Goal: Task Accomplishment & Management: Manage account settings

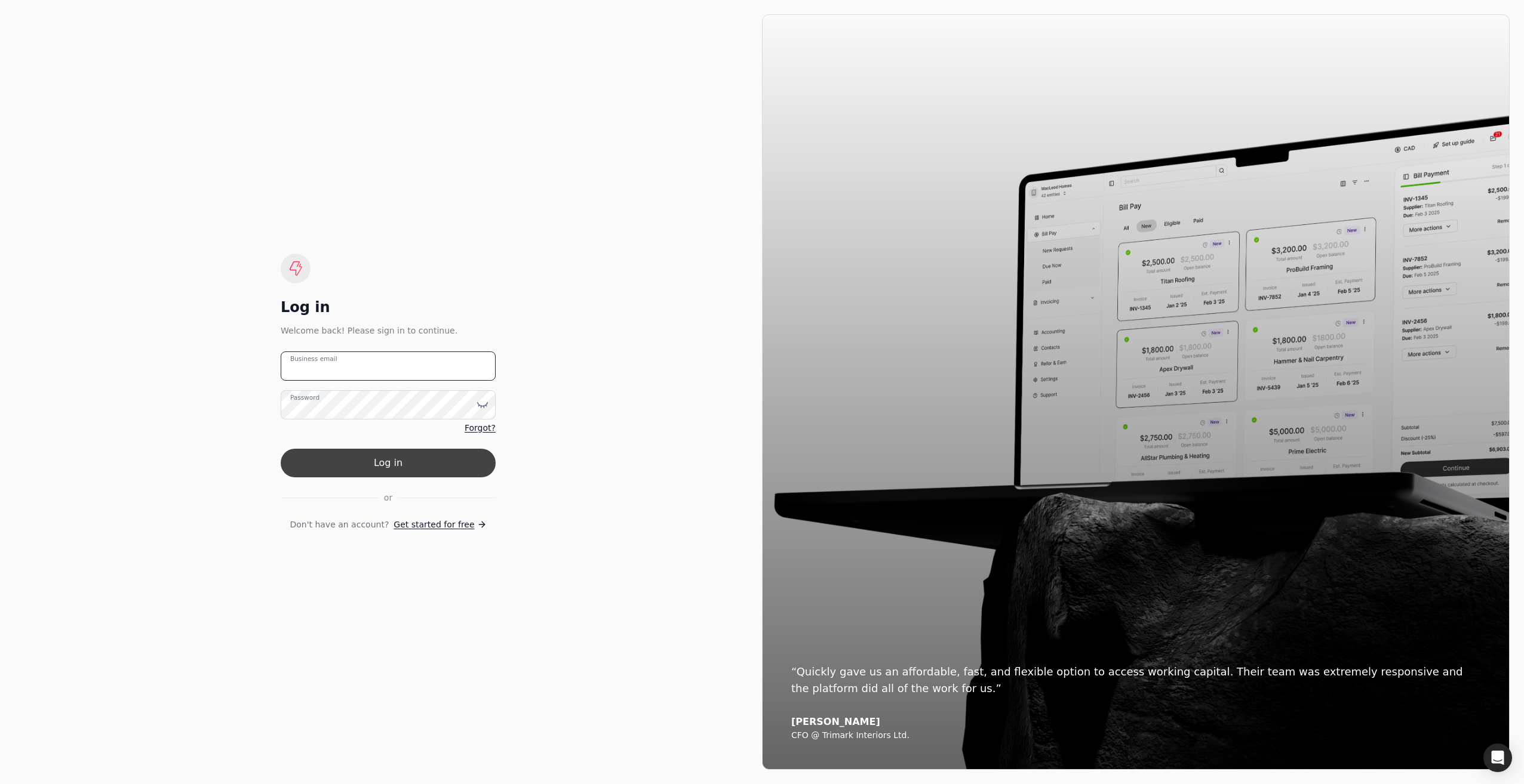
type email "[EMAIL_ADDRESS][DOMAIN_NAME]"
drag, startPoint x: 357, startPoint y: 463, endPoint x: 369, endPoint y: 468, distance: 13.0
click at [357, 463] on button "Log in" at bounding box center [388, 463] width 215 height 29
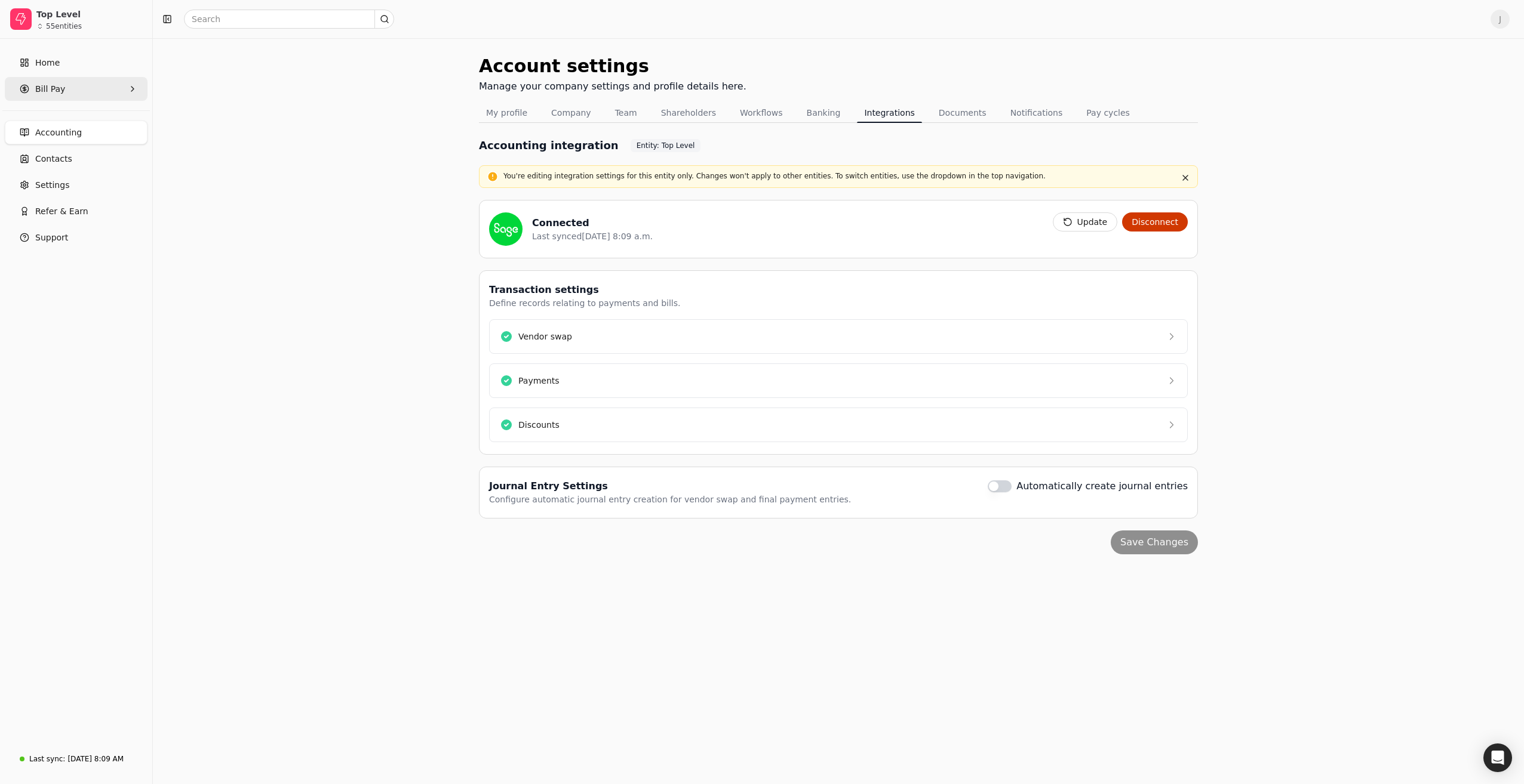
click at [86, 92] on Pay "Bill Pay" at bounding box center [76, 89] width 143 height 24
click at [49, 113] on span "All Bills" at bounding box center [50, 118] width 30 height 13
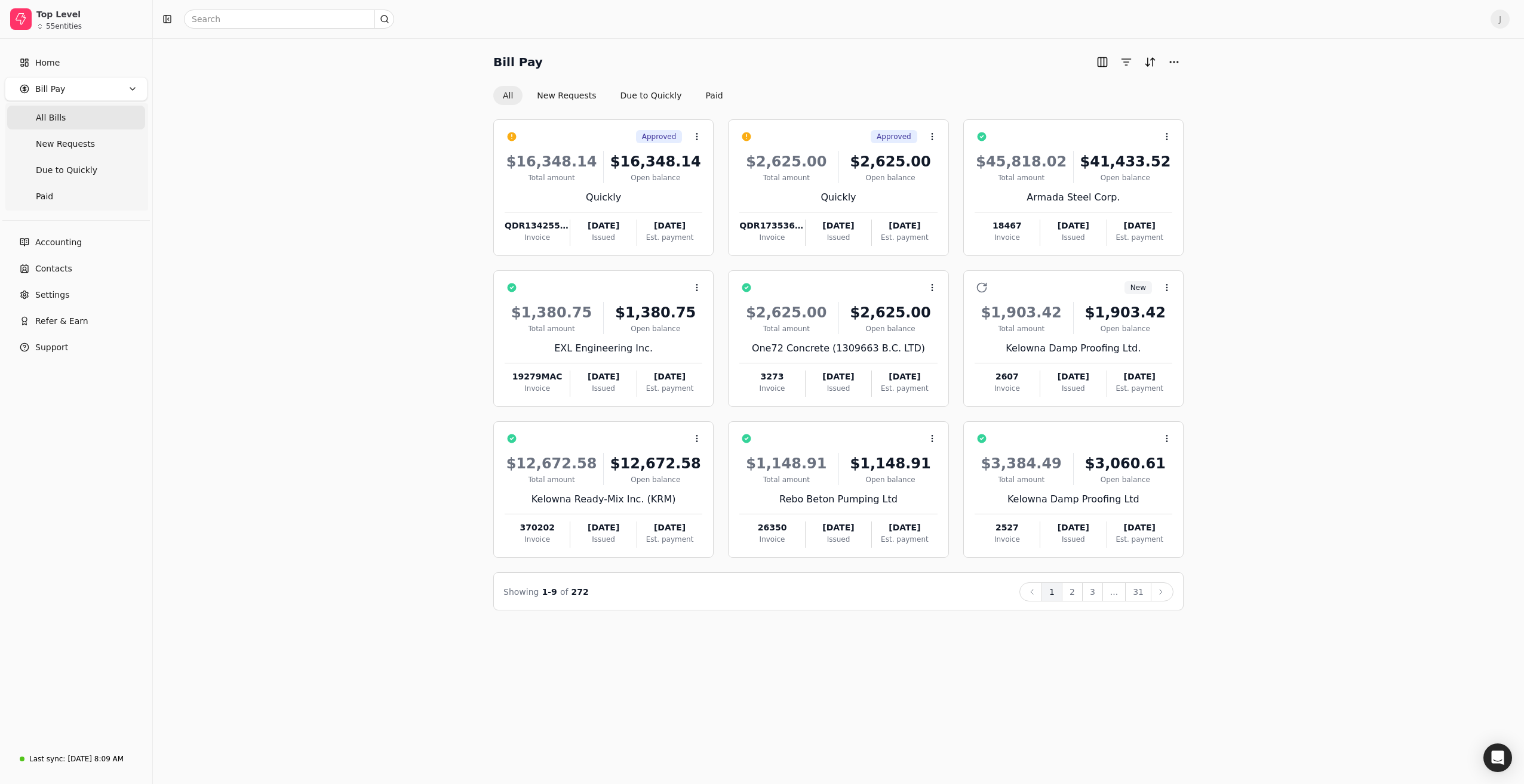
click at [1075, 591] on button "2" at bounding box center [1071, 591] width 21 height 20
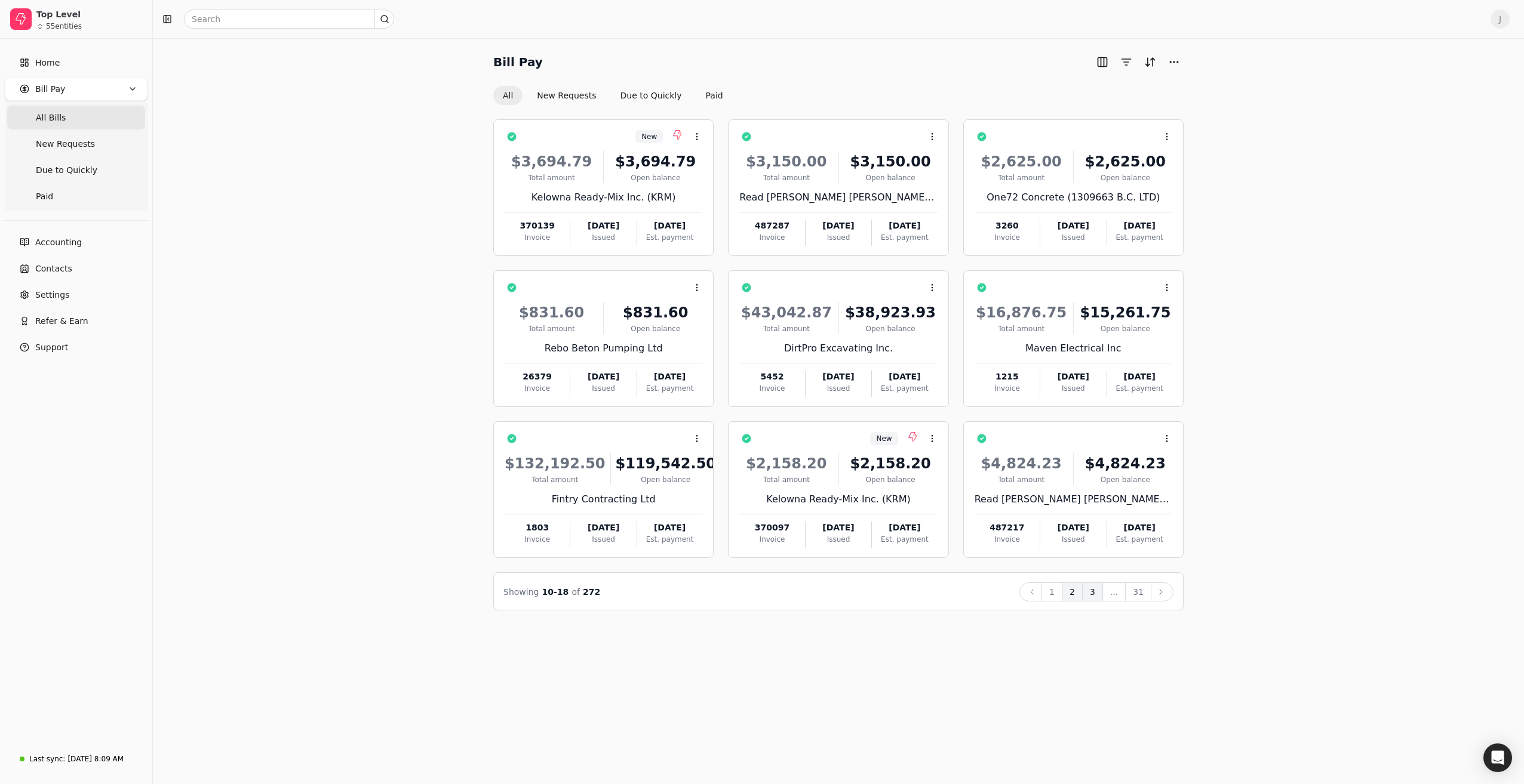
click at [1095, 592] on button "3" at bounding box center [1092, 591] width 21 height 20
click at [1094, 594] on button "4" at bounding box center [1092, 591] width 21 height 20
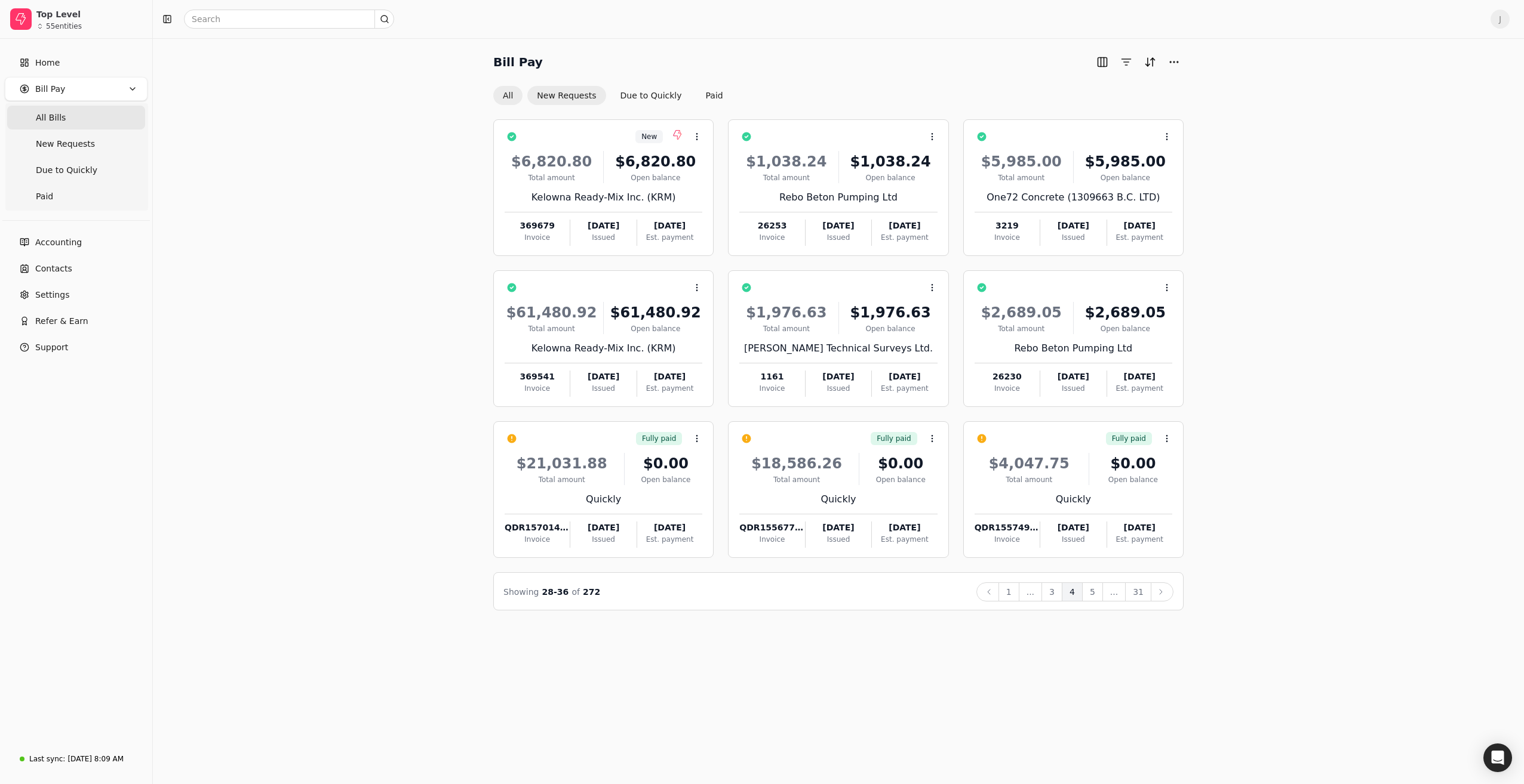
click at [563, 97] on button "New Requests" at bounding box center [566, 95] width 78 height 20
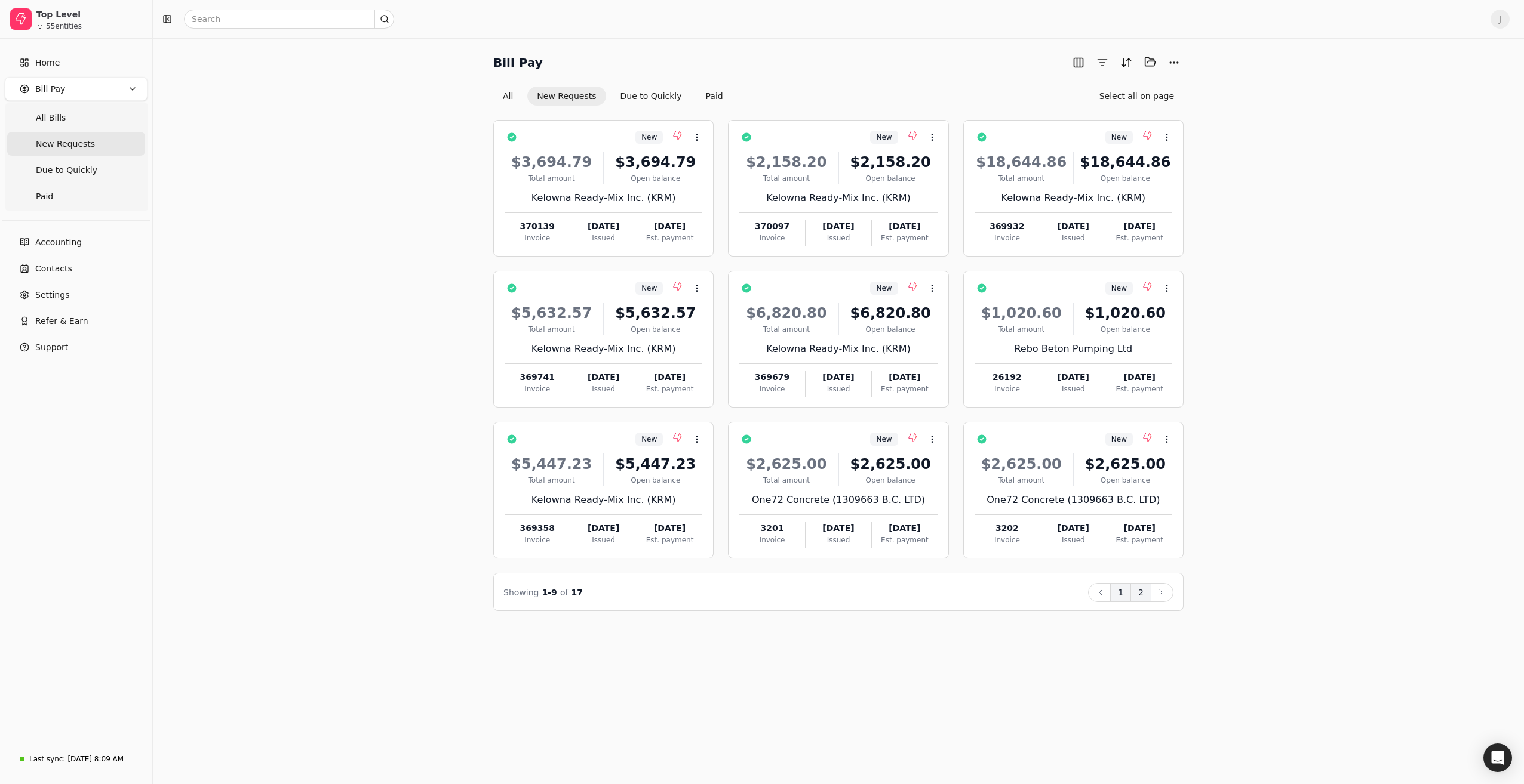
click at [1147, 592] on button "2" at bounding box center [1140, 592] width 21 height 20
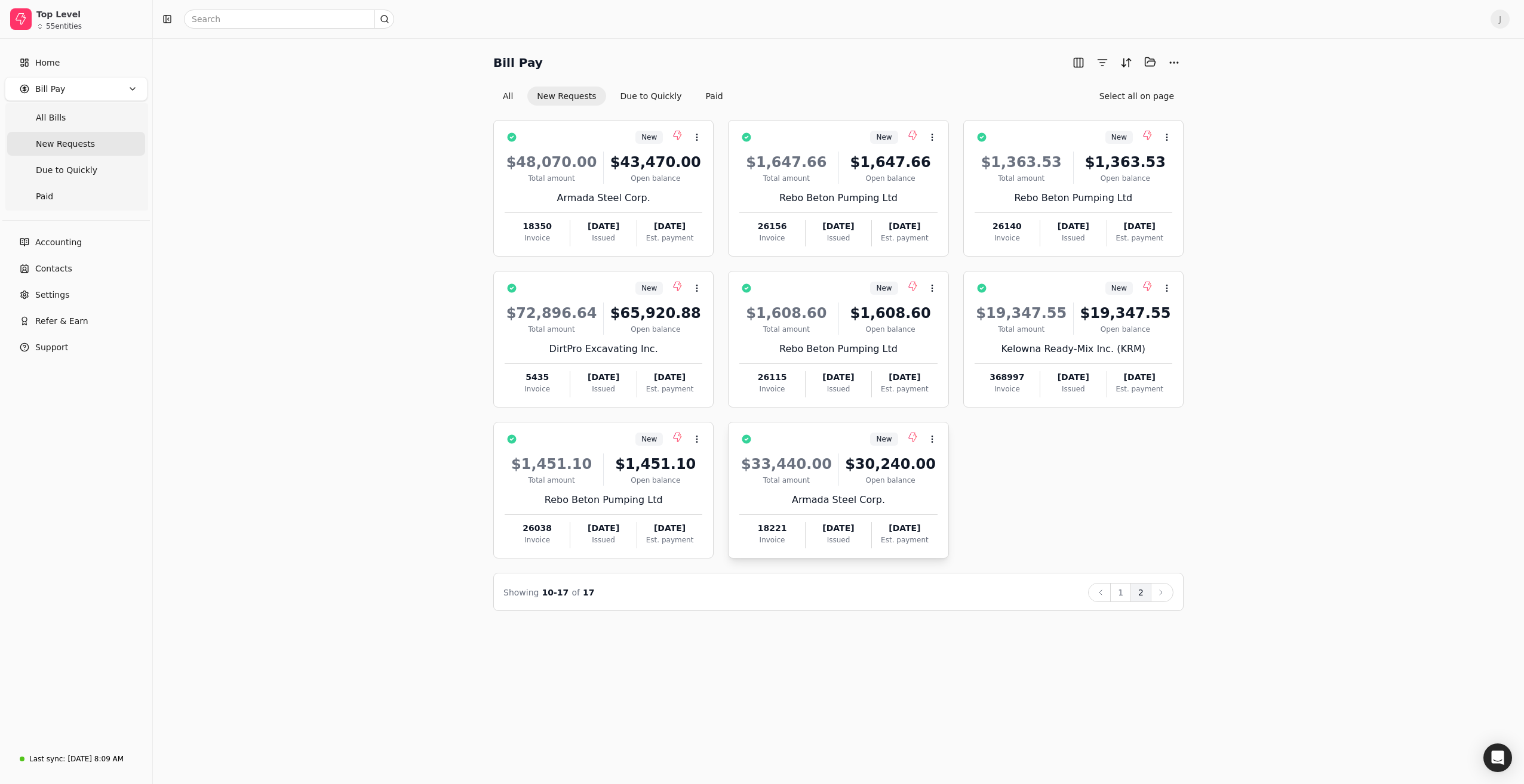
click at [835, 478] on div "$33,440.00 Total amount $30,240.00 Open balance" at bounding box center [838, 470] width 198 height 32
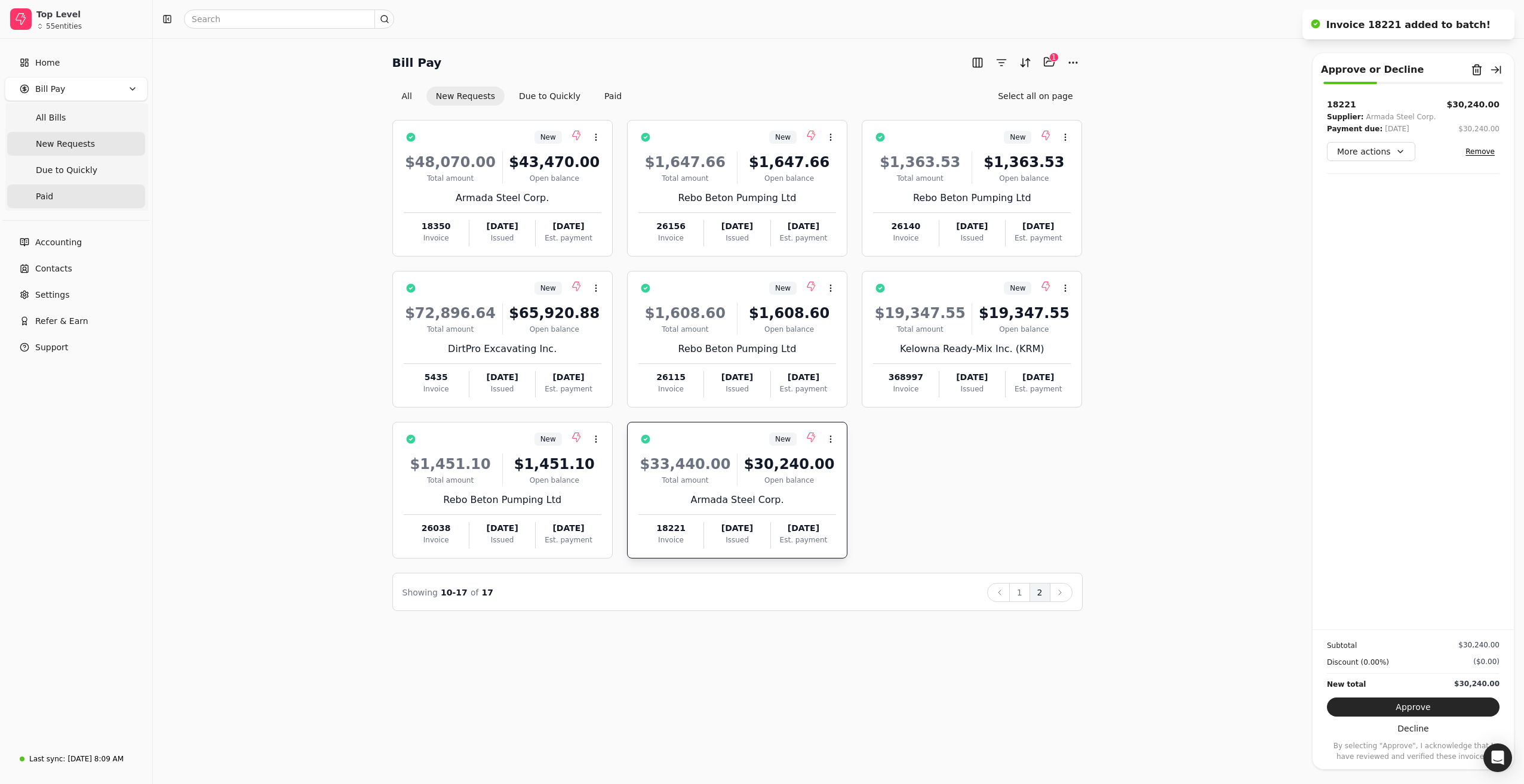
click at [45, 198] on span "Paid" at bounding box center [44, 196] width 17 height 13
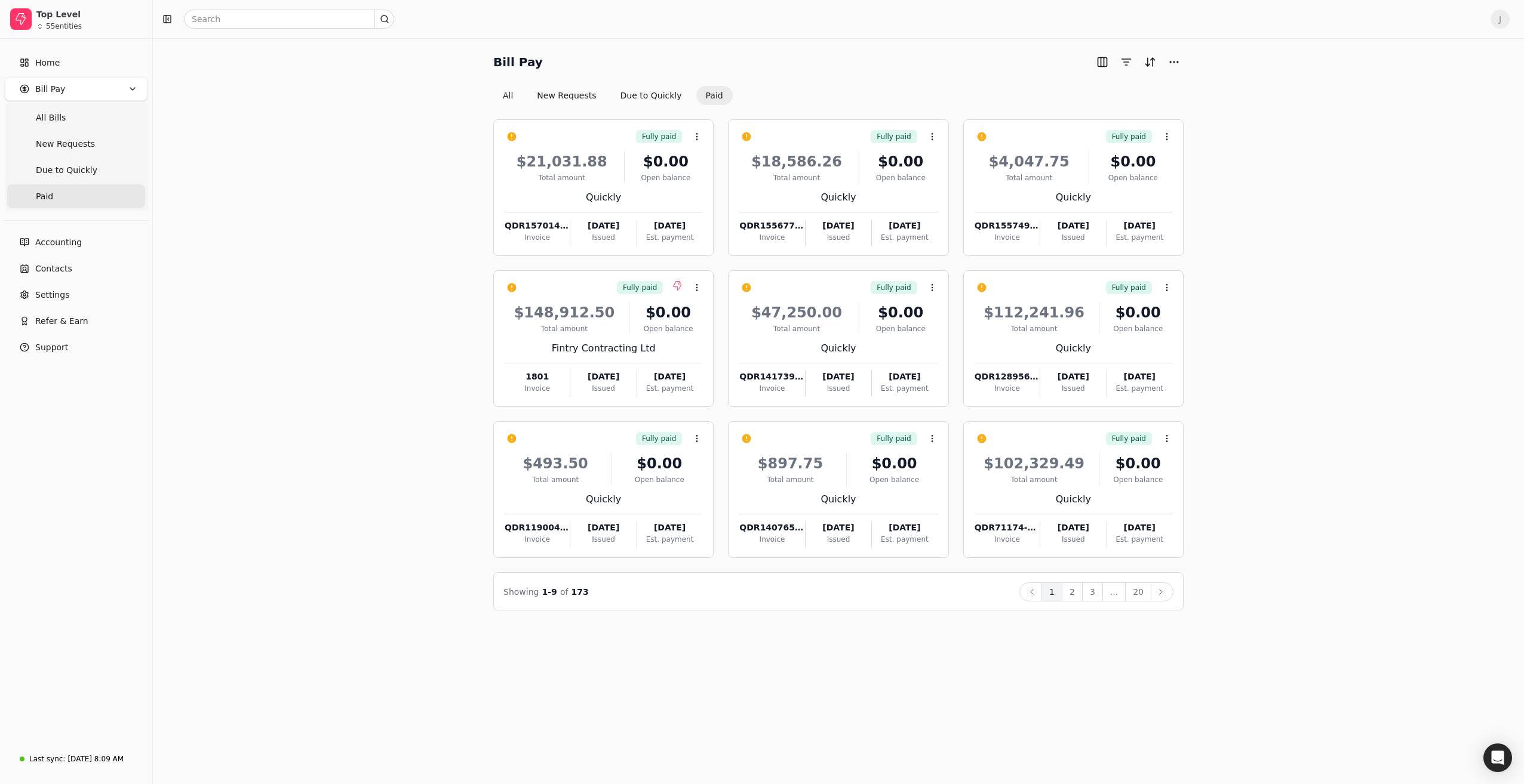
drag, startPoint x: 61, startPoint y: 150, endPoint x: 91, endPoint y: 157, distance: 30.8
click at [61, 150] on Requests "New Requests" at bounding box center [76, 143] width 138 height 24
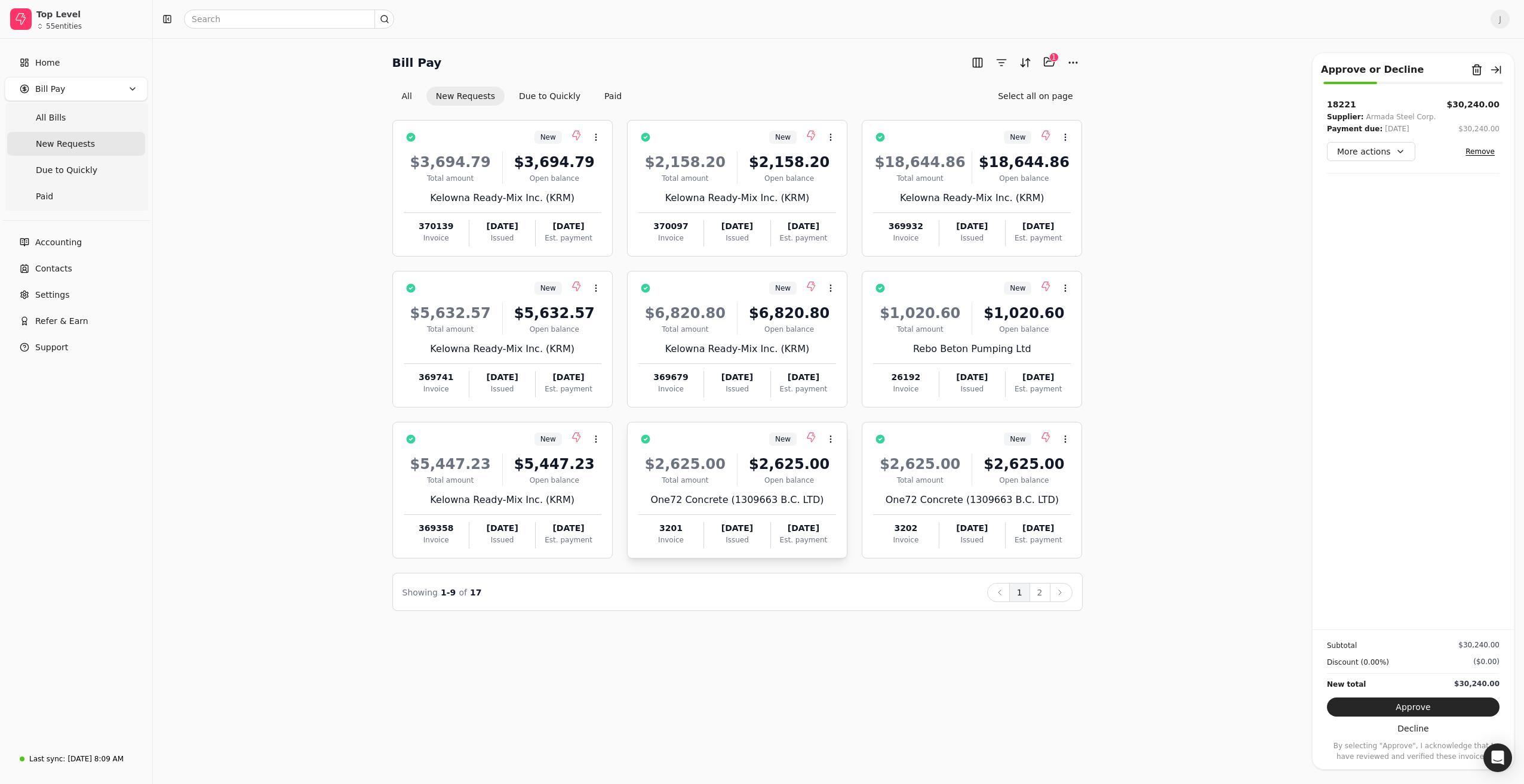
click at [711, 487] on div "$2,625.00 Total amount $2,625.00 Open balance One72 Concrete (1309663 B.C. LTD)…" at bounding box center [737, 497] width 198 height 102
click at [941, 486] on div "$2,625.00 Total amount $2,625.00 Open balance One72 Concrete (1309663 B.C. LTD)…" at bounding box center [971, 497] width 198 height 102
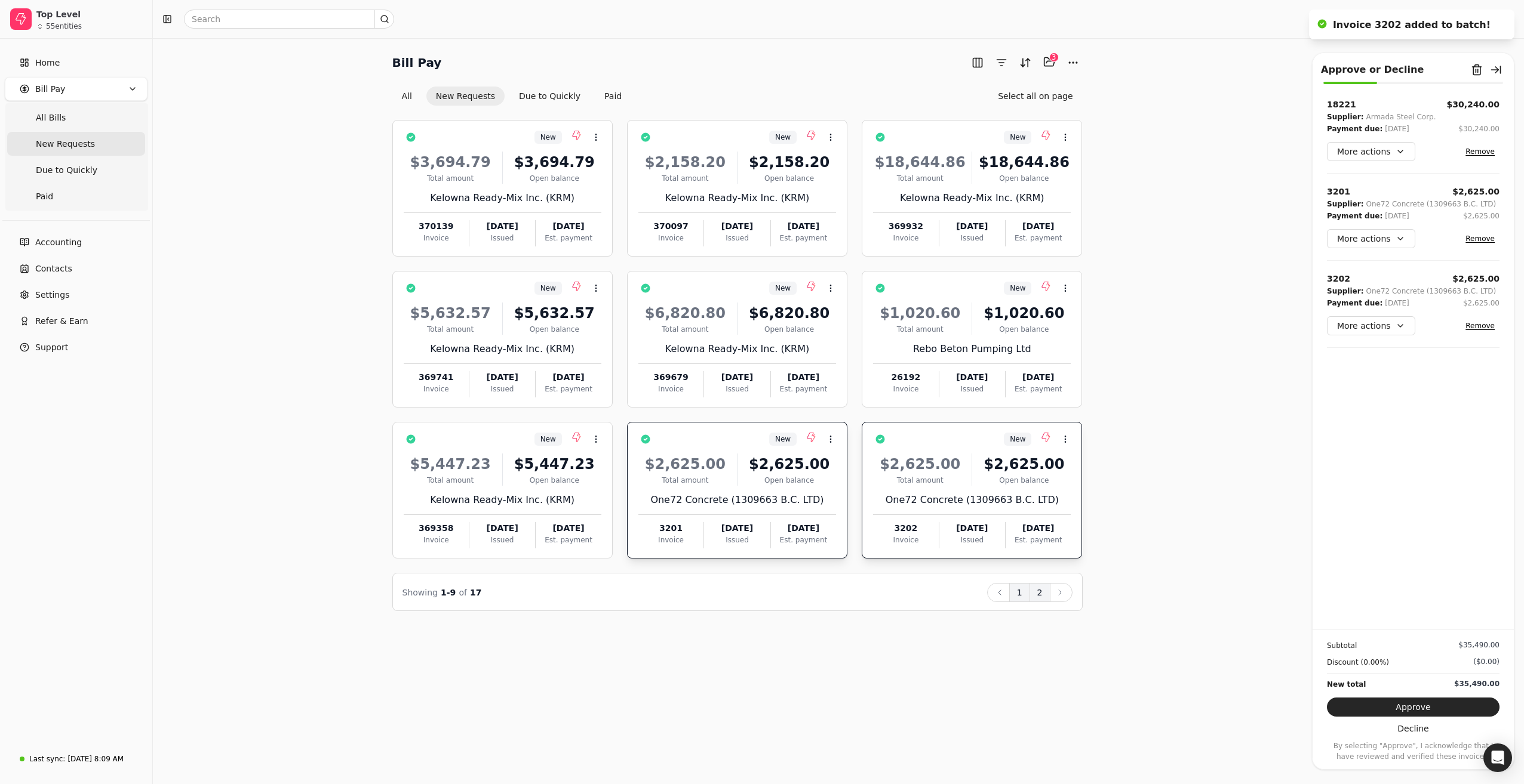
click at [1041, 594] on button "2" at bounding box center [1039, 592] width 21 height 20
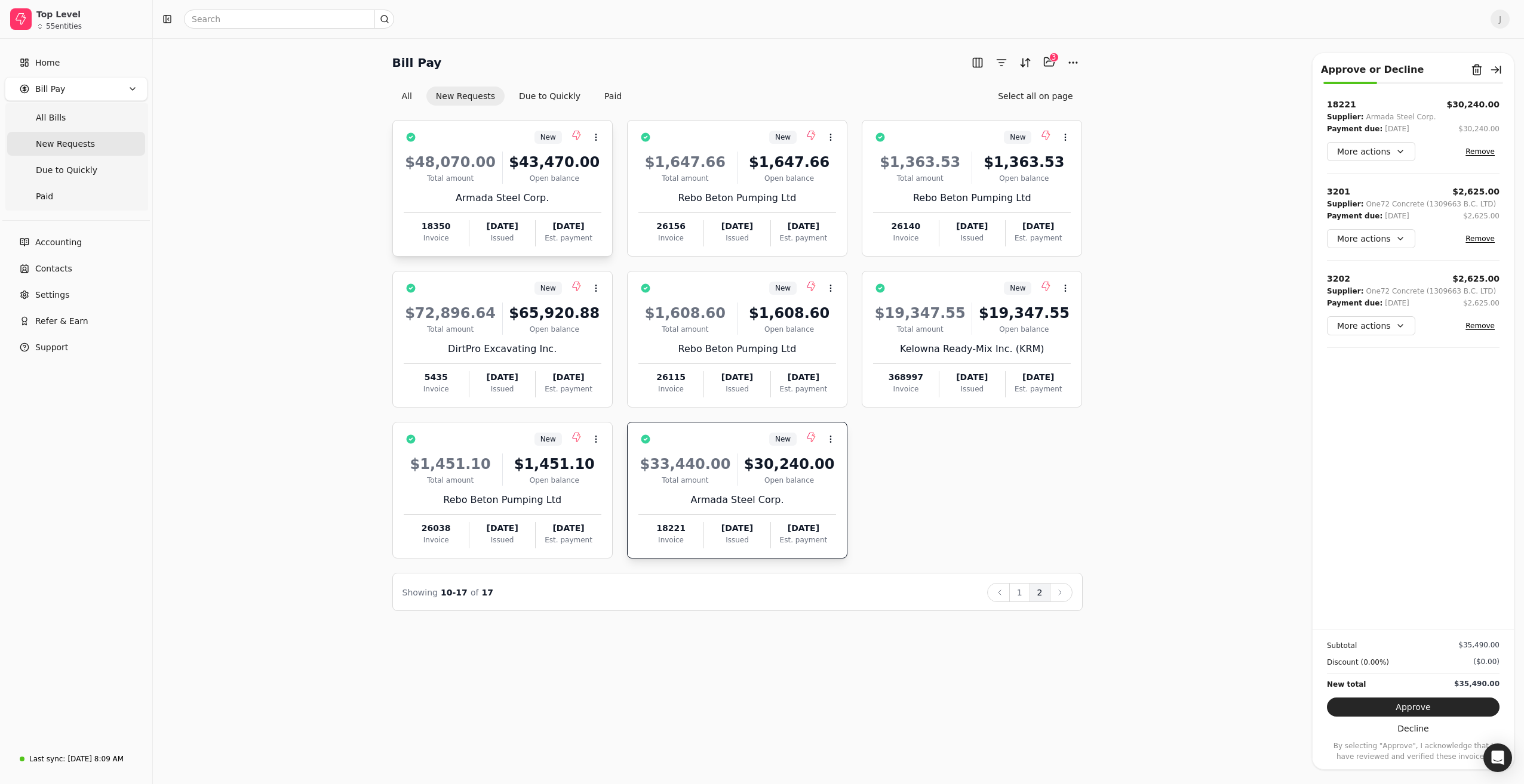
click at [503, 183] on div "$48,070.00 Total amount $43,470.00 Open balance Armada Steel Corp. 18350 Invoic…" at bounding box center [502, 195] width 198 height 102
click at [497, 328] on div "Total amount" at bounding box center [450, 329] width 93 height 11
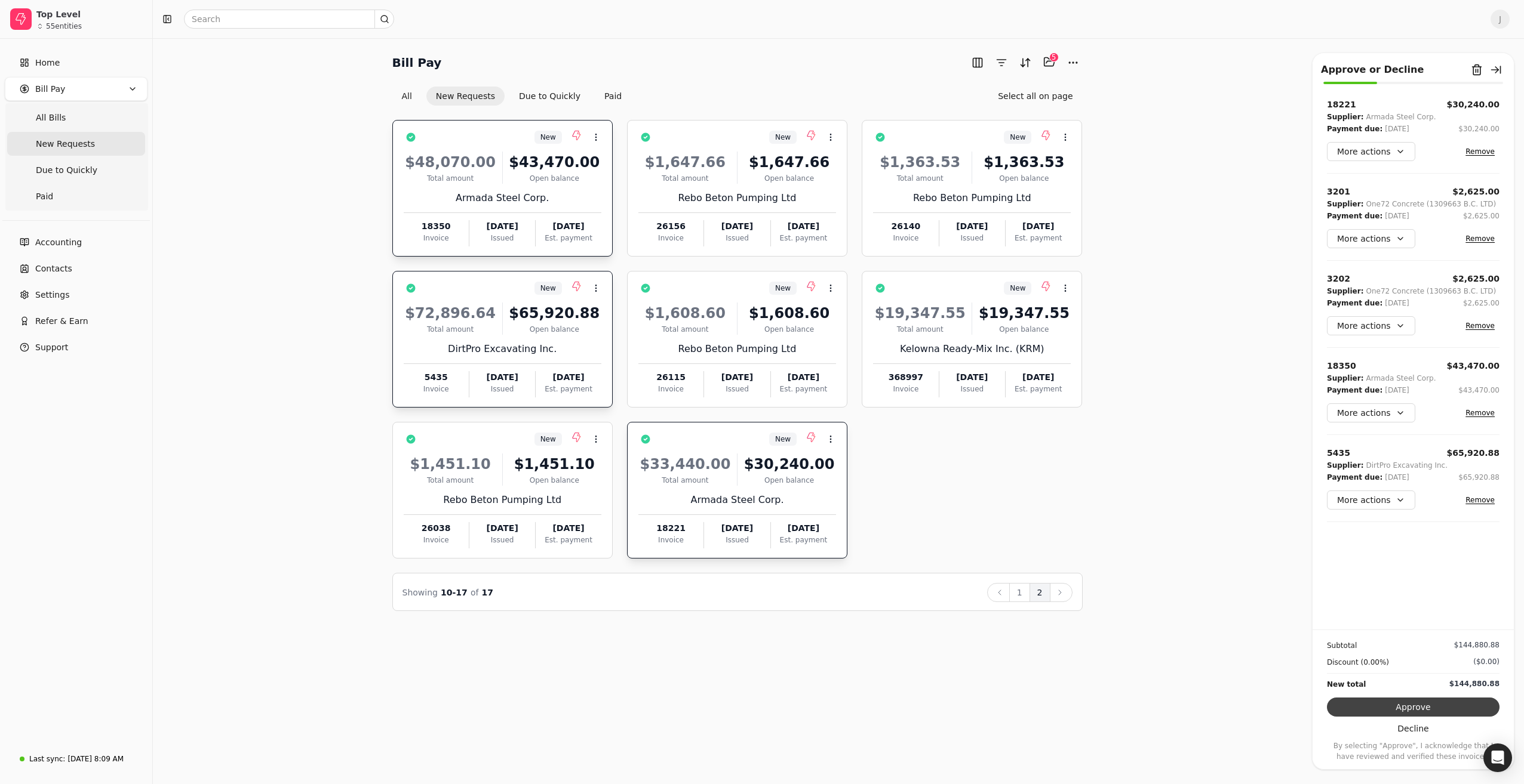
click at [1448, 710] on button "Approve" at bounding box center [1413, 707] width 172 height 20
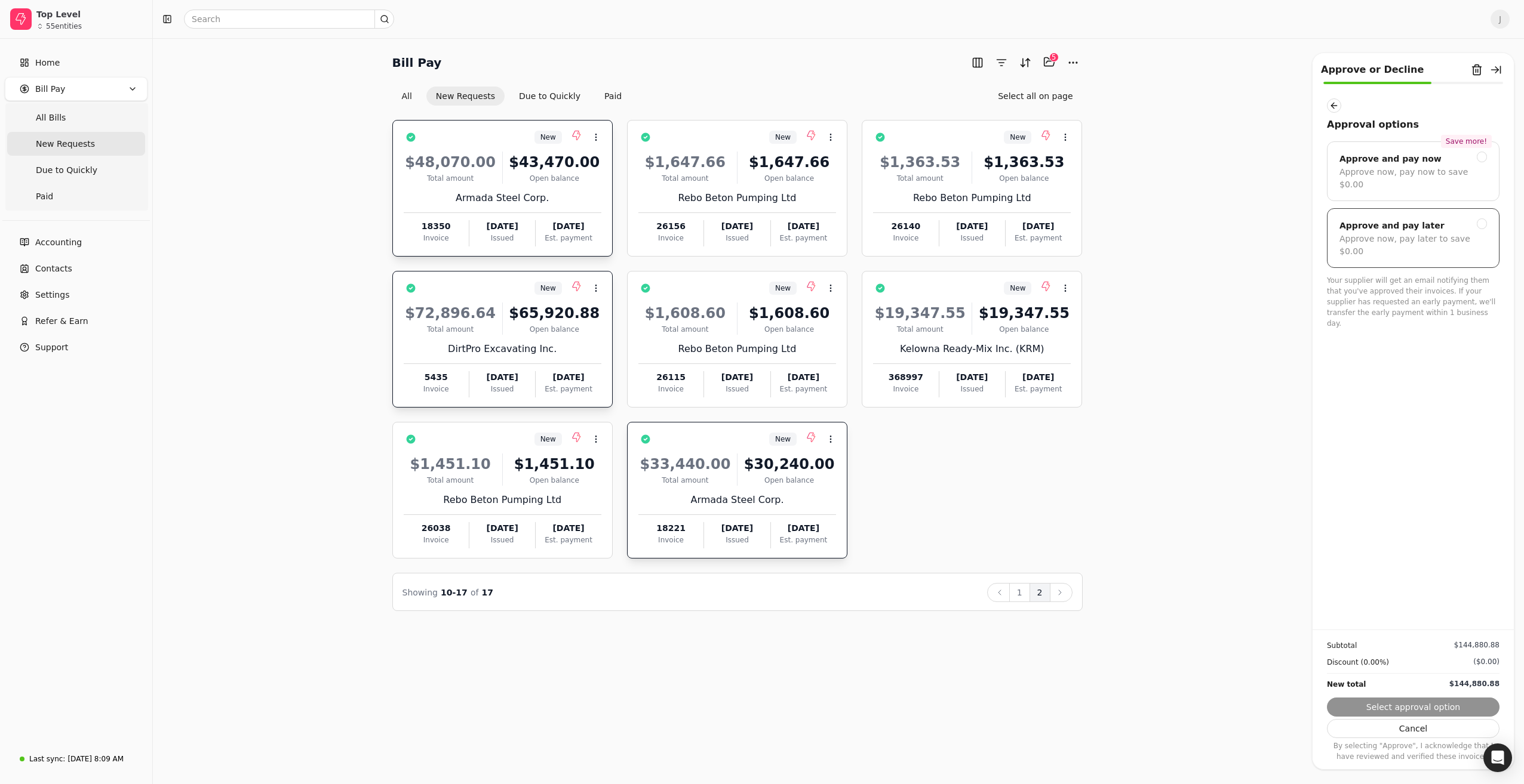
click at [1414, 218] on div "Approve and pay later" at bounding box center [1392, 225] width 105 height 14
click at [1442, 701] on button "Submit approval" at bounding box center [1413, 707] width 172 height 20
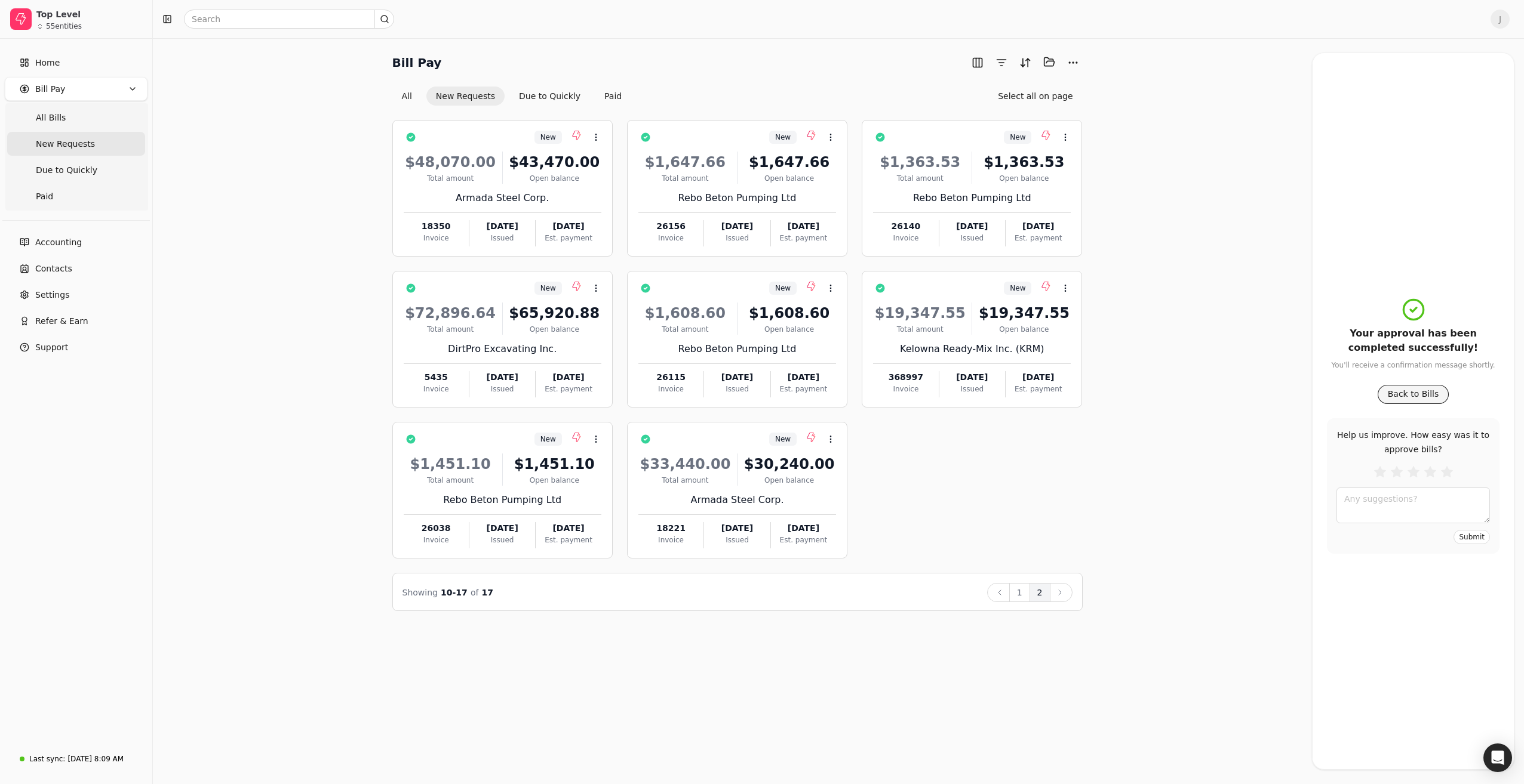
click at [1416, 399] on button "Back to Bills" at bounding box center [1413, 395] width 71 height 20
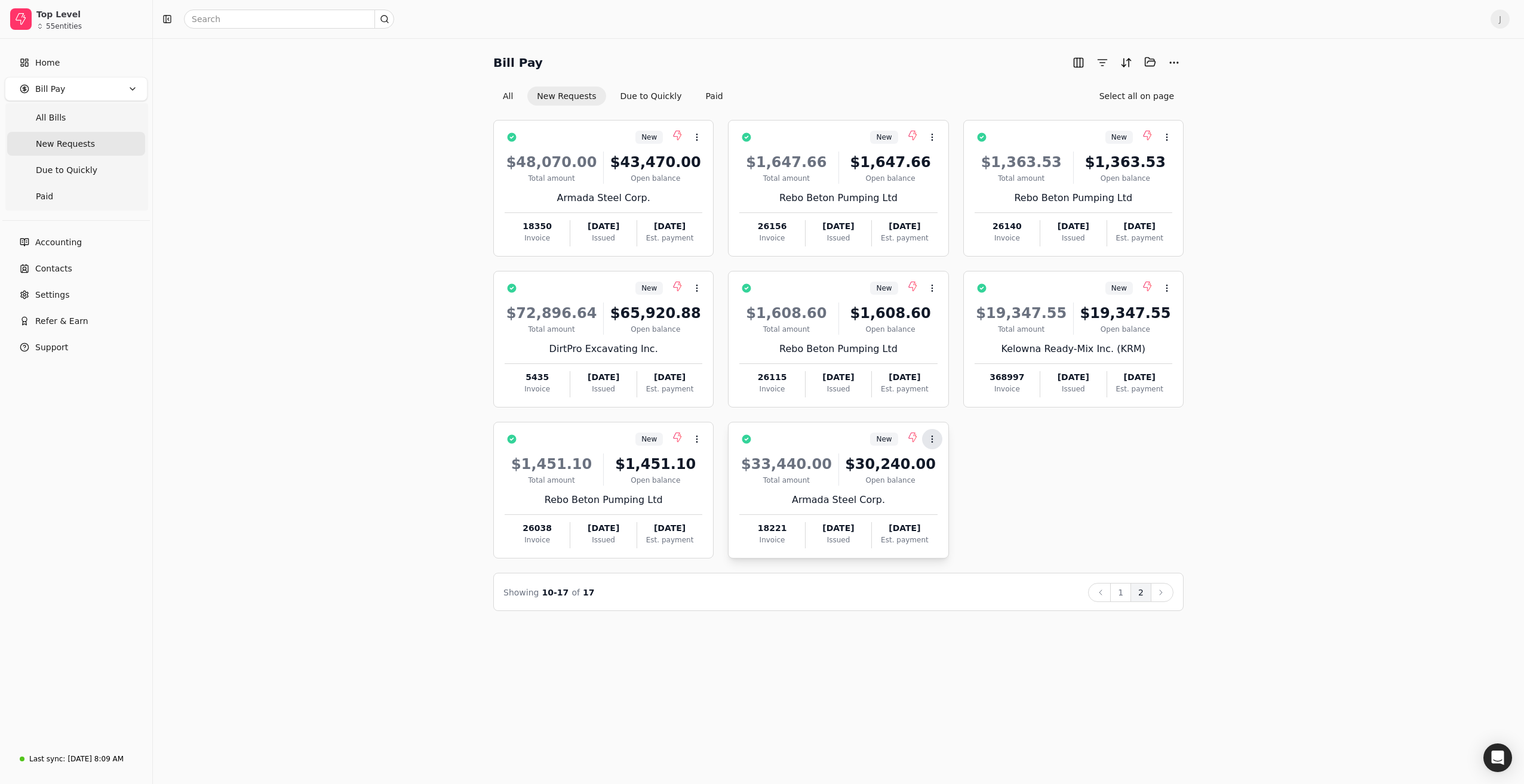
click at [935, 440] on icon at bounding box center [931, 439] width 9 height 9
click at [942, 468] on span "Open" at bounding box center [951, 468] width 22 height 13
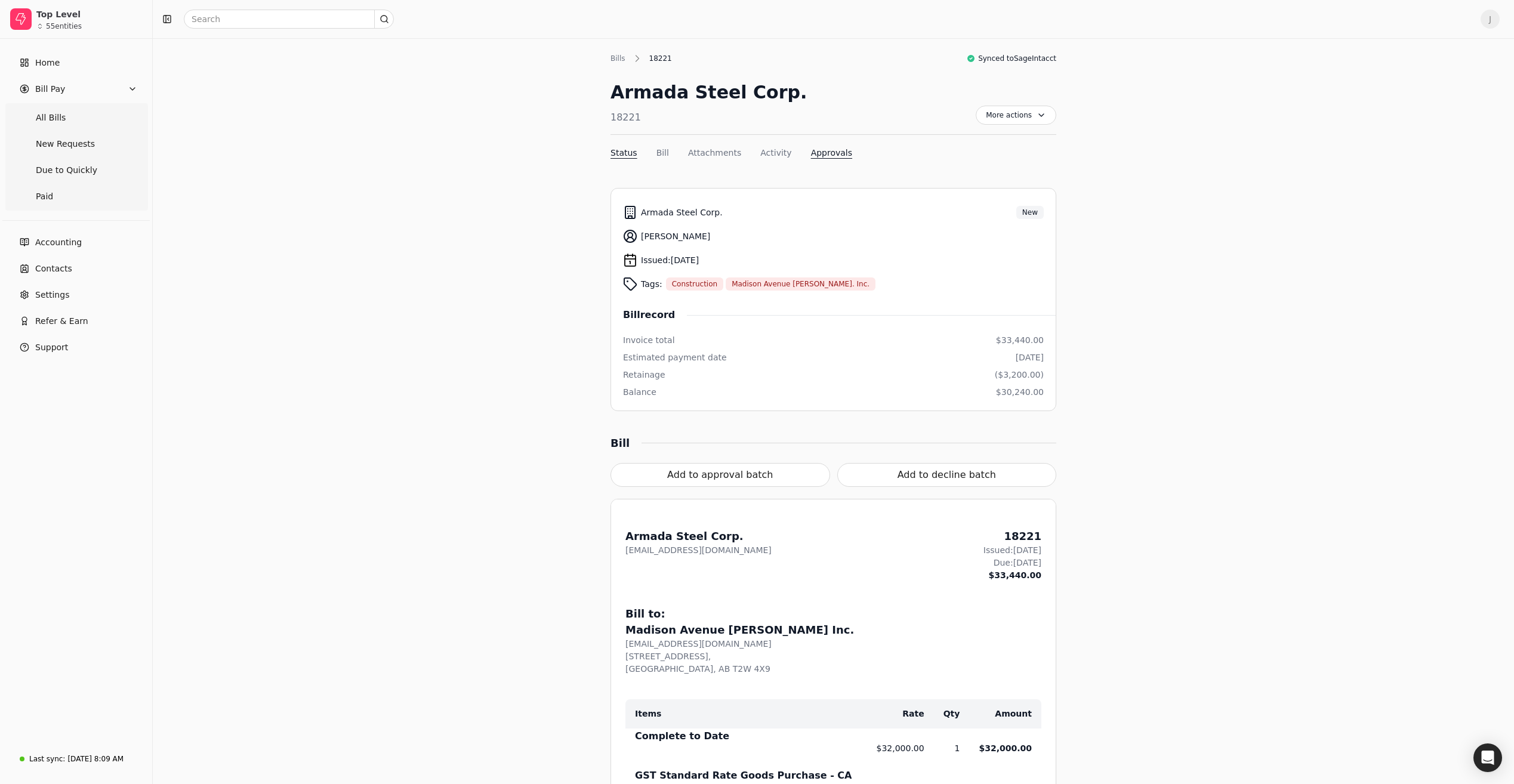
click at [811, 154] on button "Approvals" at bounding box center [832, 153] width 42 height 13
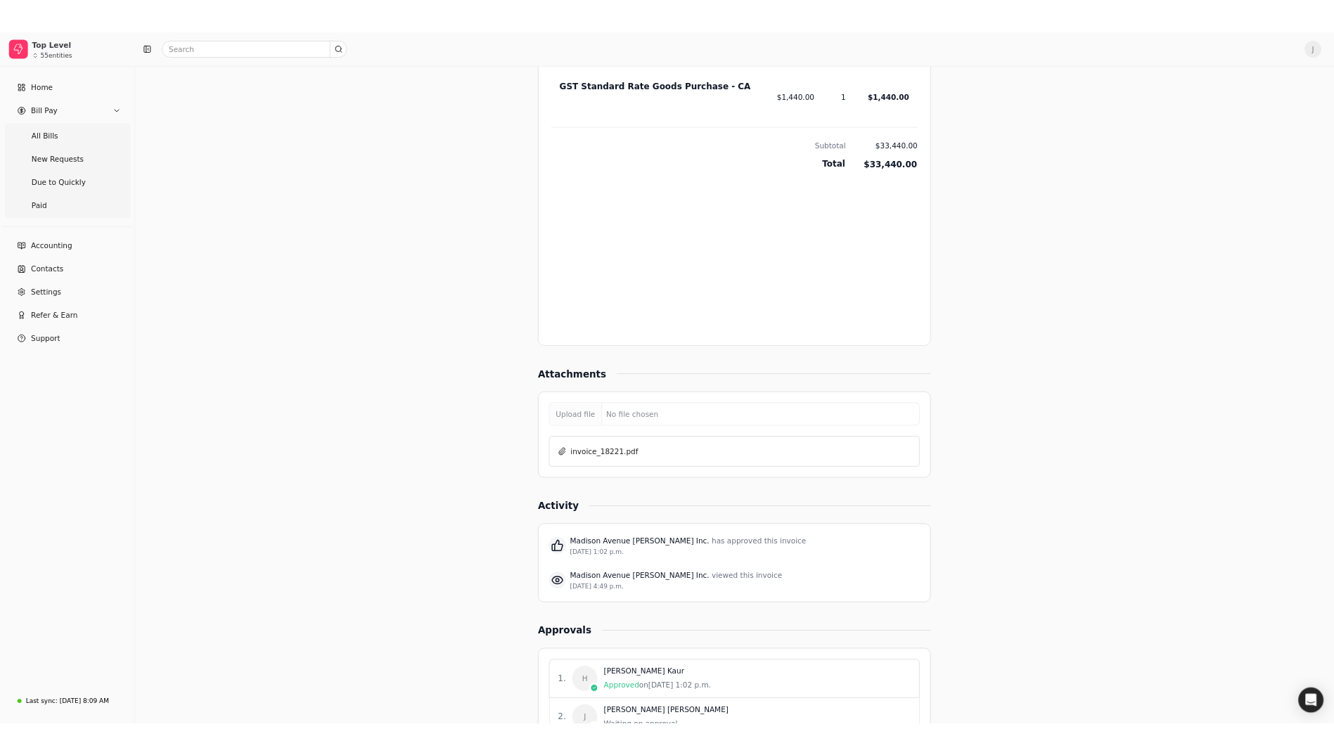
scroll to position [908, 0]
